Goal: Task Accomplishment & Management: Manage account settings

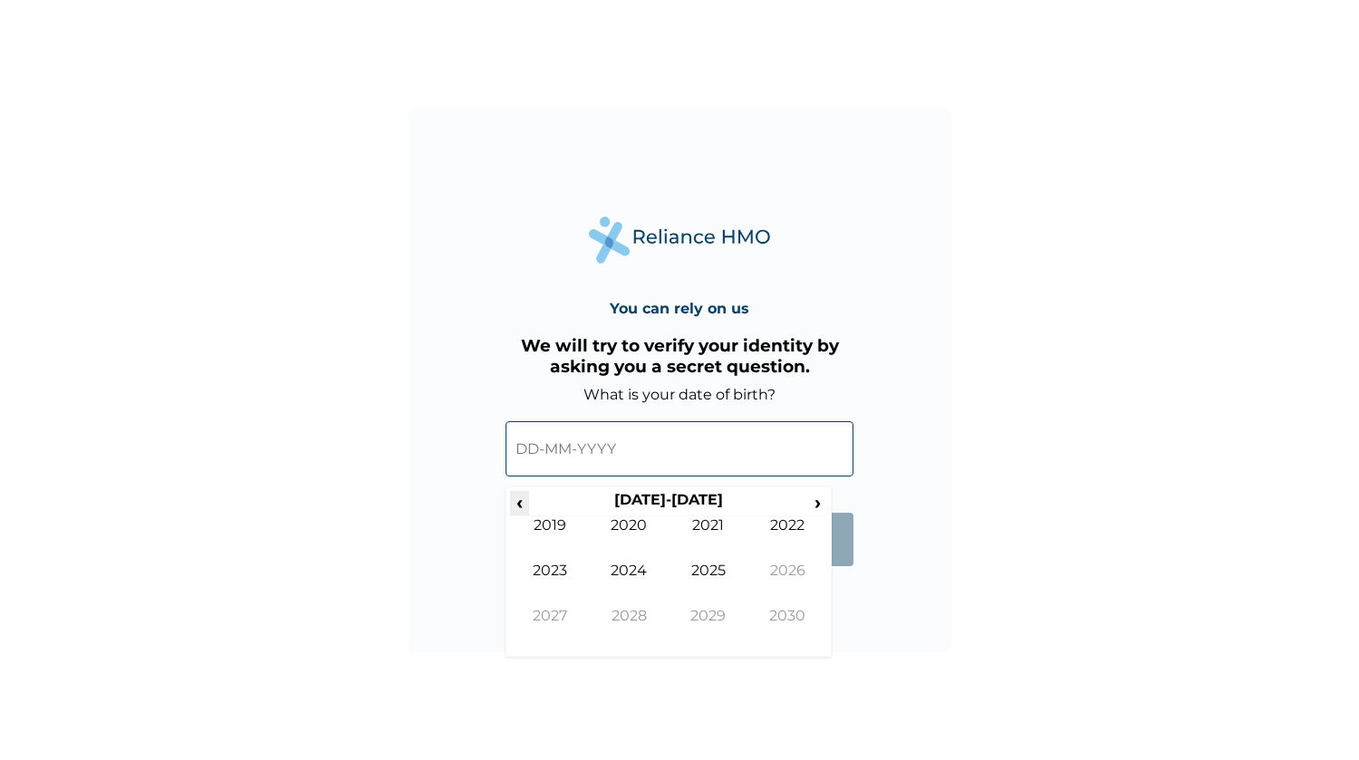
click at [525, 501] on span "‹" at bounding box center [519, 502] width 19 height 23
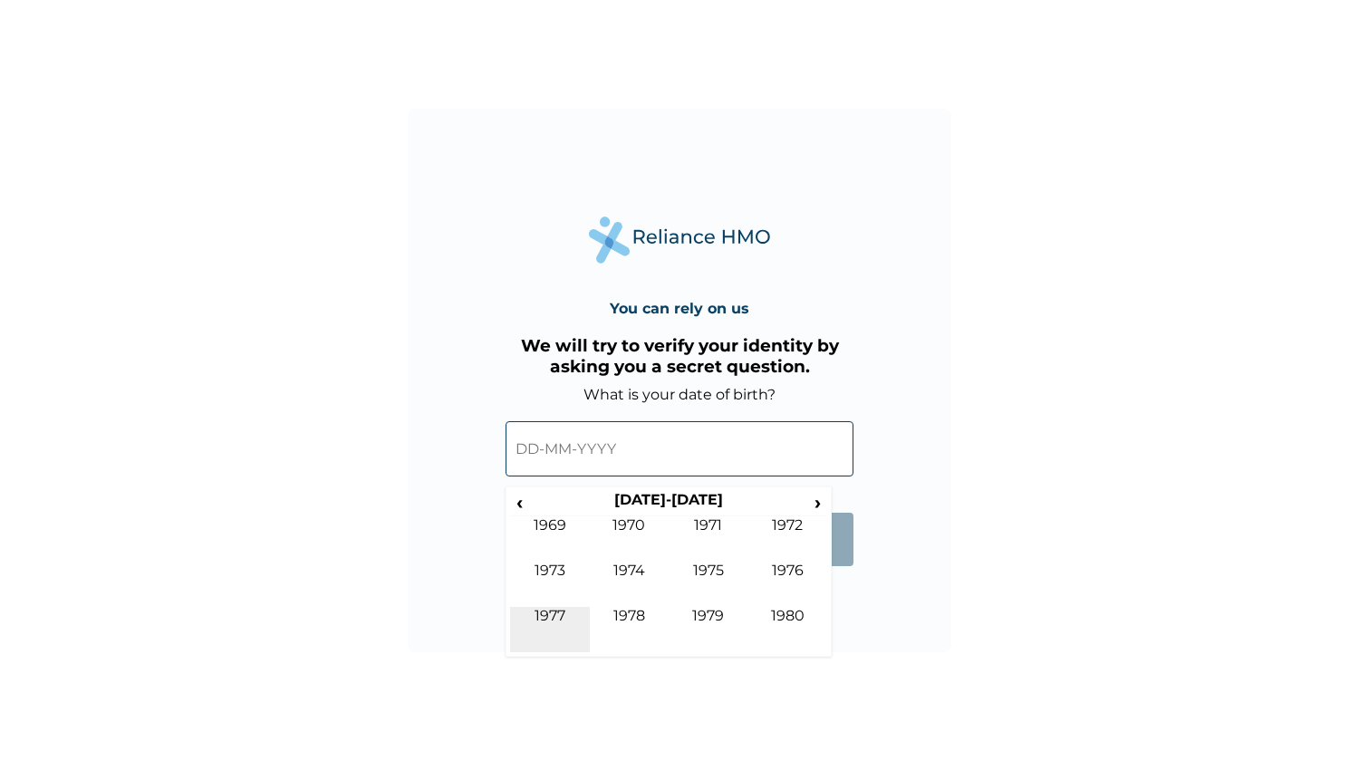
click at [560, 611] on td "1977" at bounding box center [550, 629] width 80 height 45
click at [698, 572] on td "Jul" at bounding box center [709, 584] width 80 height 45
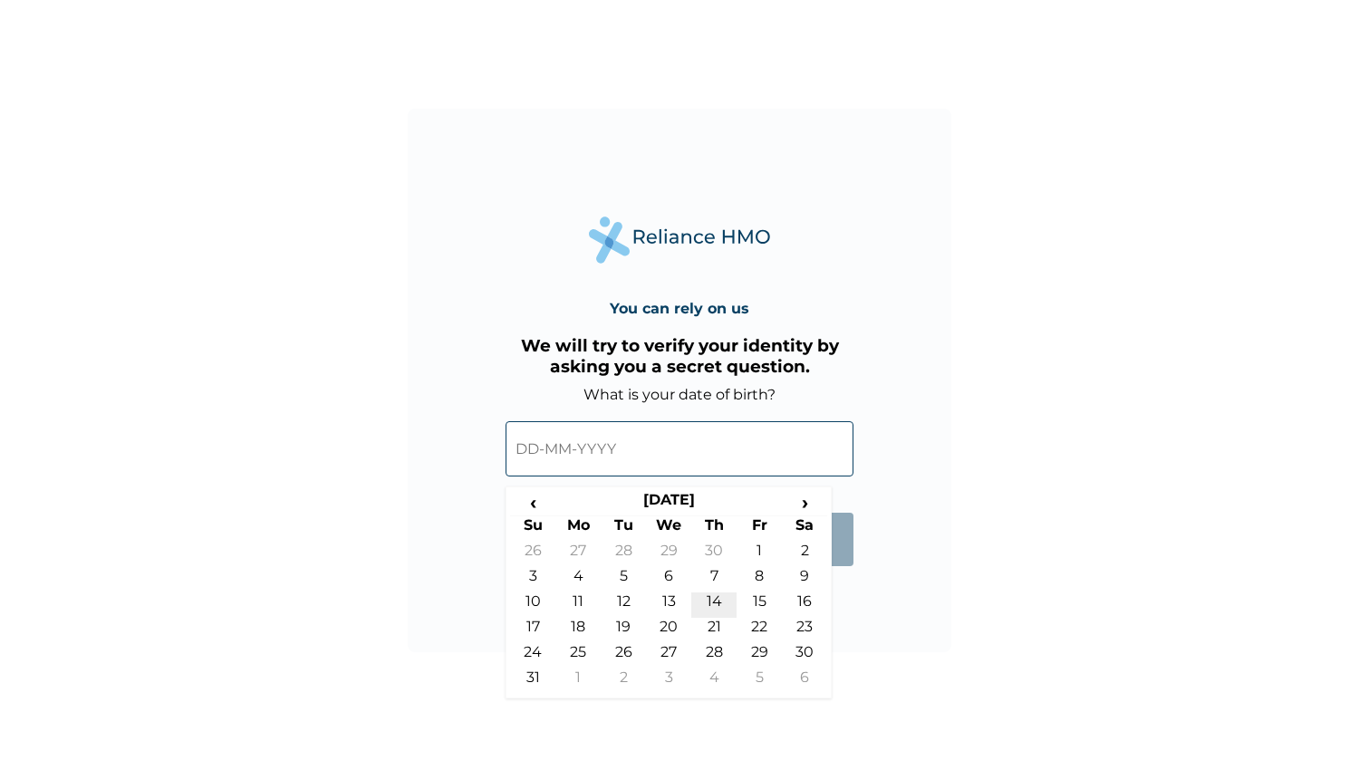
click at [721, 597] on td "14" at bounding box center [713, 604] width 45 height 25
type input "14-07-1977"
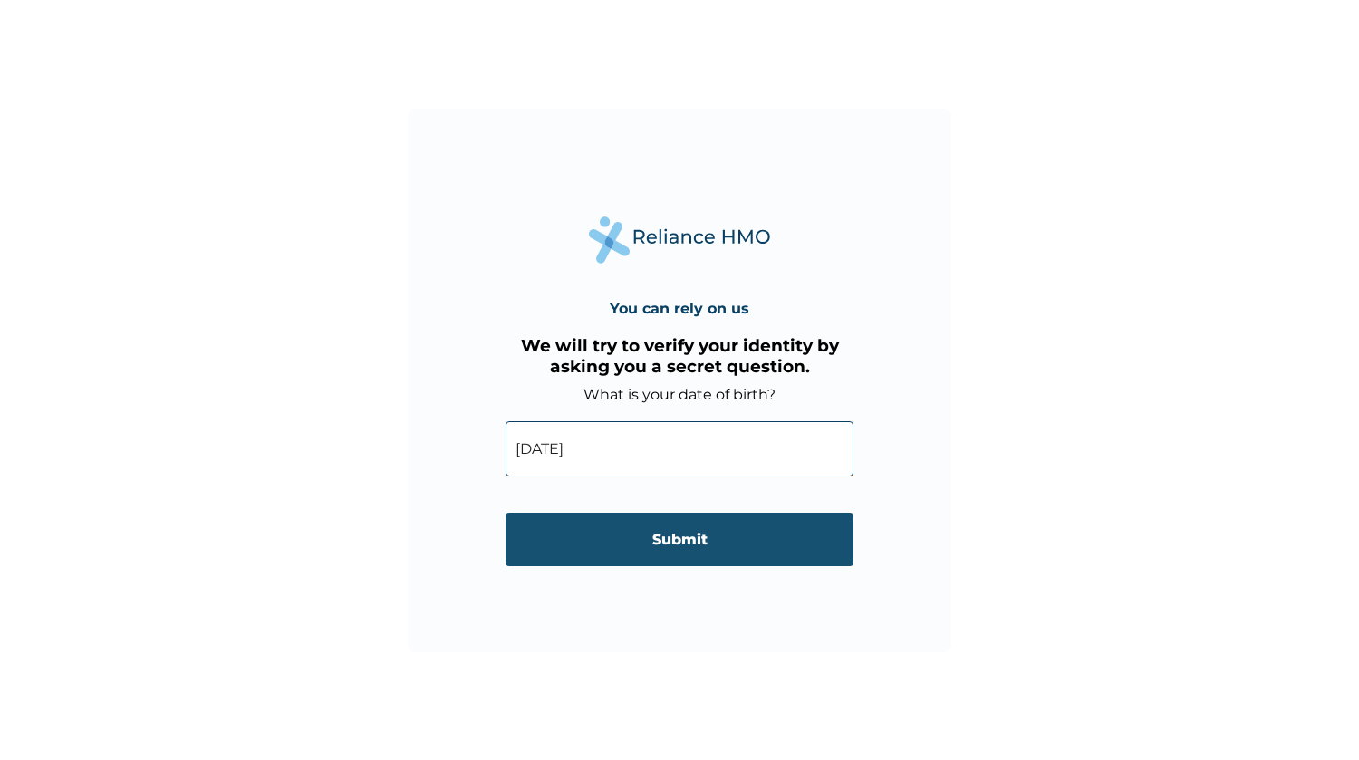
click at [665, 540] on input "Submit" at bounding box center [679, 539] width 348 height 53
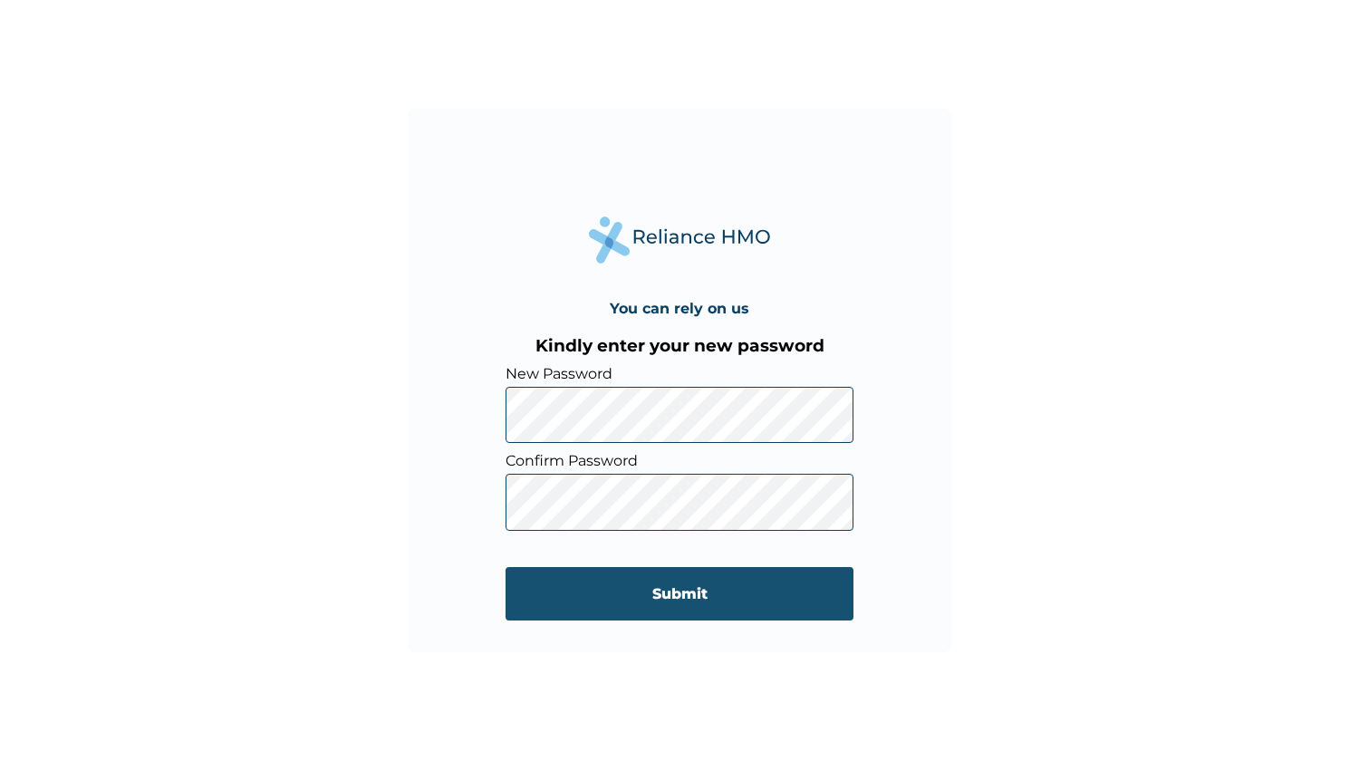
click at [656, 592] on input "Submit" at bounding box center [679, 593] width 348 height 53
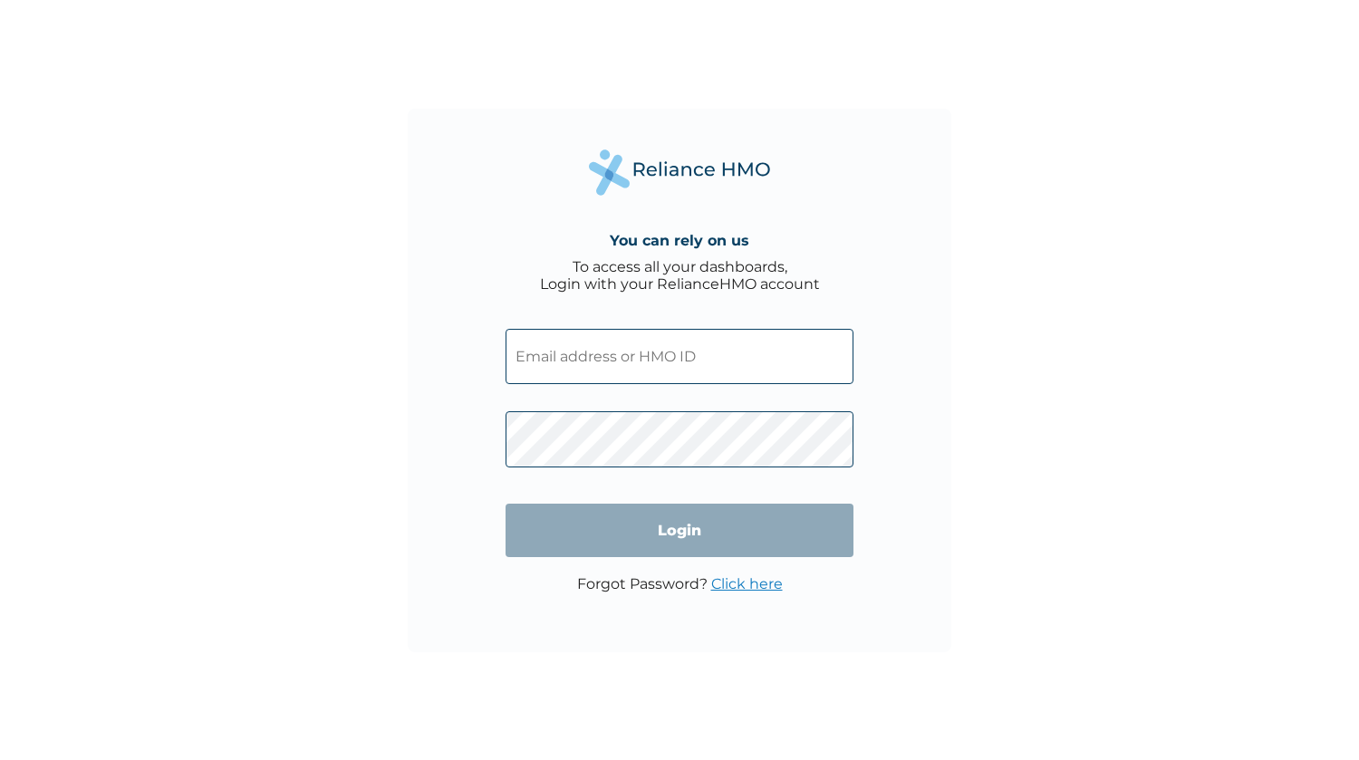
click at [1055, 398] on div "You can rely on us To access all your dashboards, Login with your RelianceHMO a…" at bounding box center [679, 380] width 1359 height 760
click at [627, 357] on input "text" at bounding box center [679, 356] width 348 height 55
type input "[EMAIL_ADDRESS][DOMAIN_NAME]"
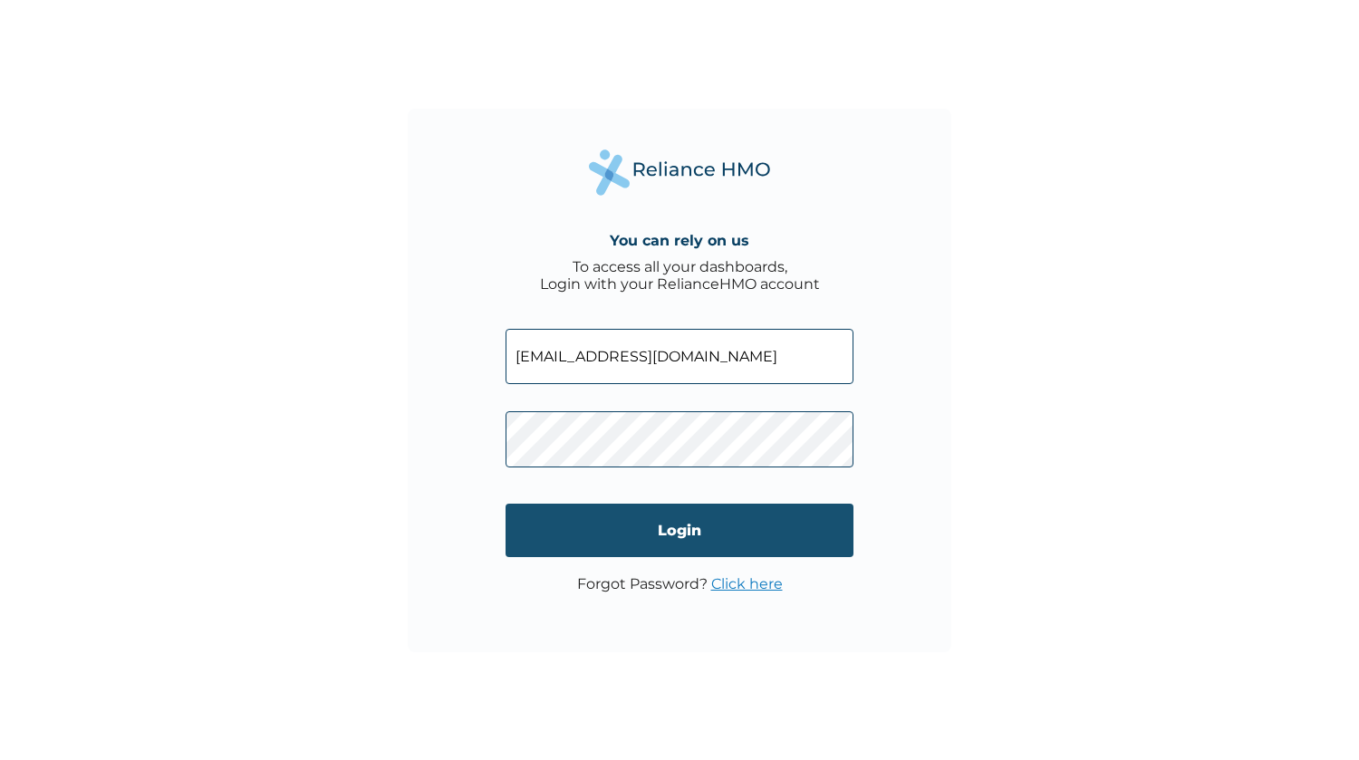
click at [687, 520] on input "Login" at bounding box center [679, 530] width 348 height 53
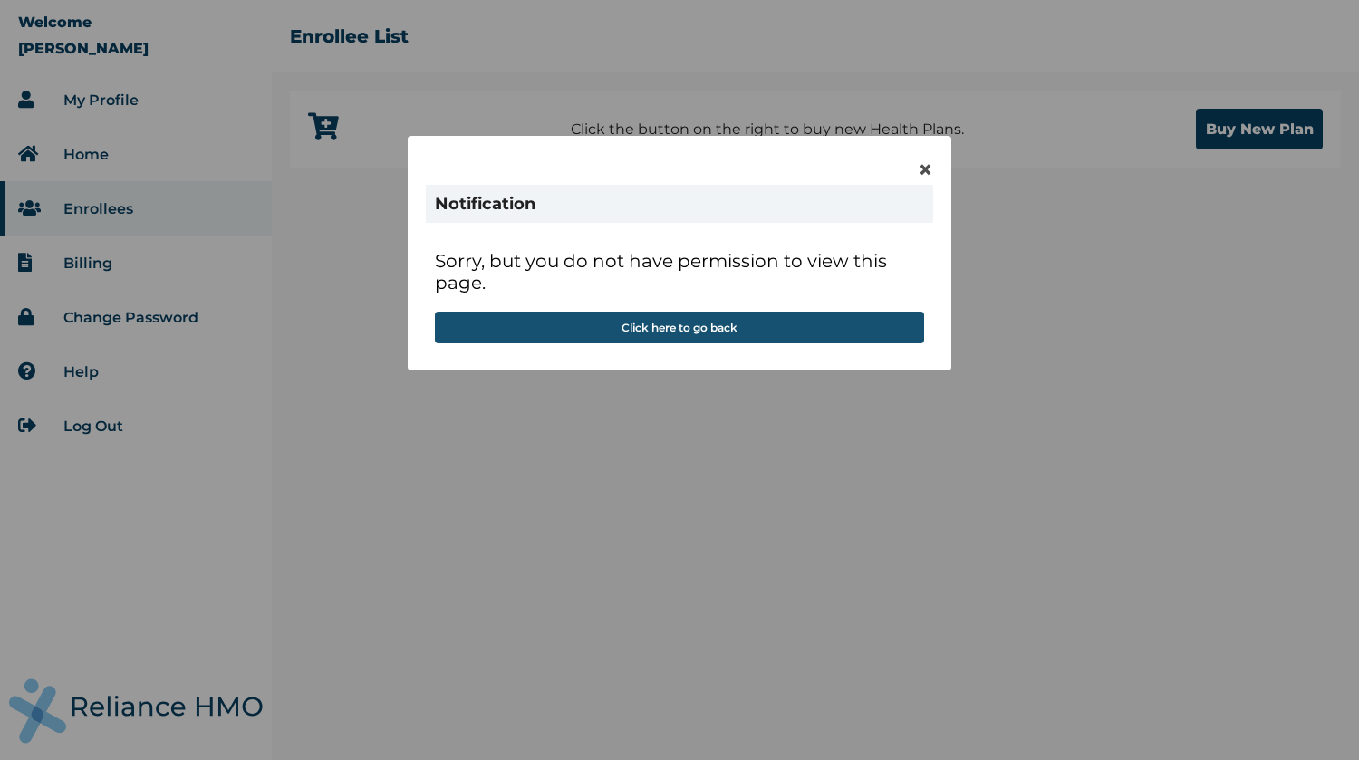
click at [742, 327] on button "Click here to go back" at bounding box center [679, 328] width 489 height 32
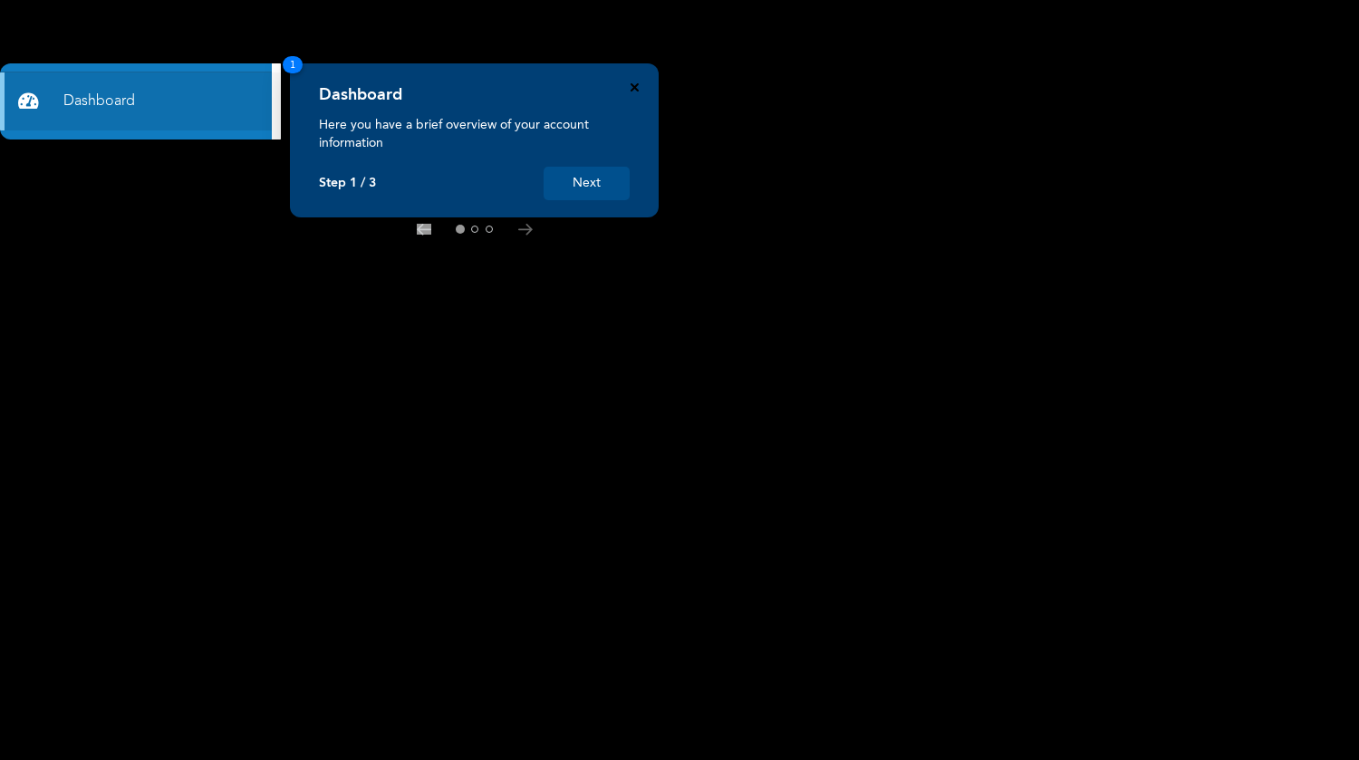
click at [631, 88] on icon "Close" at bounding box center [634, 87] width 8 height 8
